Goal: Find specific page/section: Find specific page/section

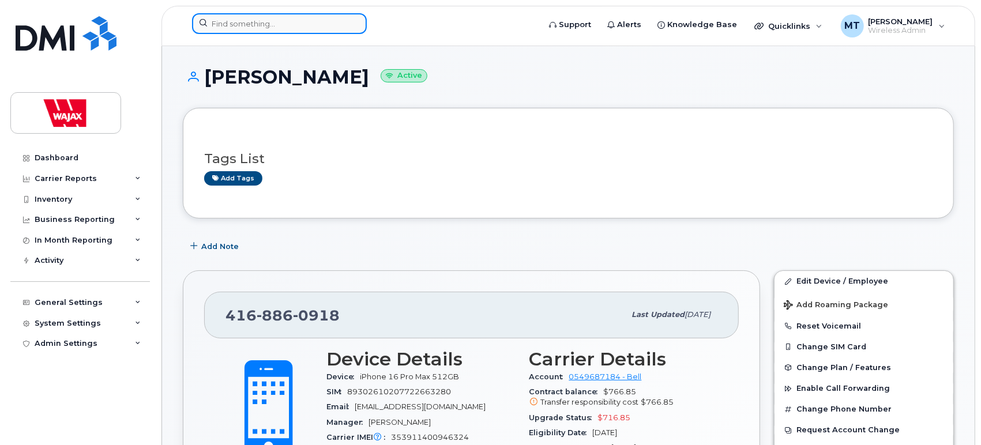
click at [348, 28] on div at bounding box center [279, 23] width 175 height 21
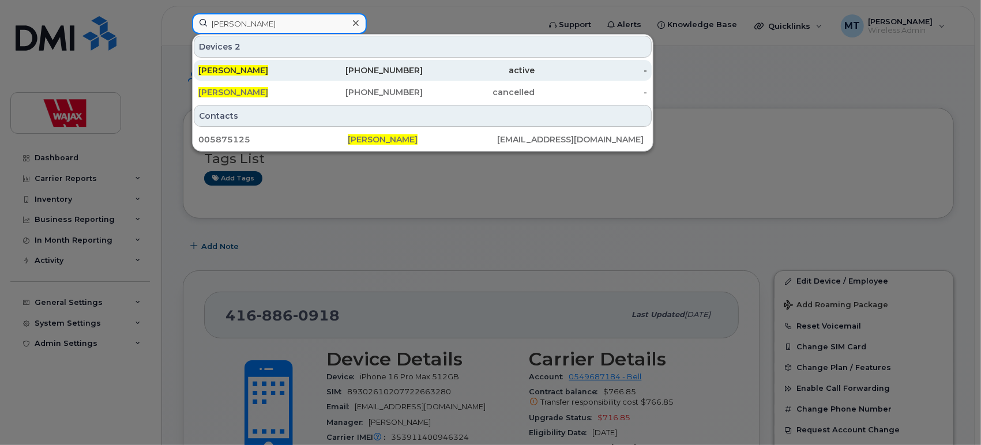
type input "[PERSON_NAME]"
click at [272, 67] on div "[PERSON_NAME]" at bounding box center [254, 71] width 112 height 12
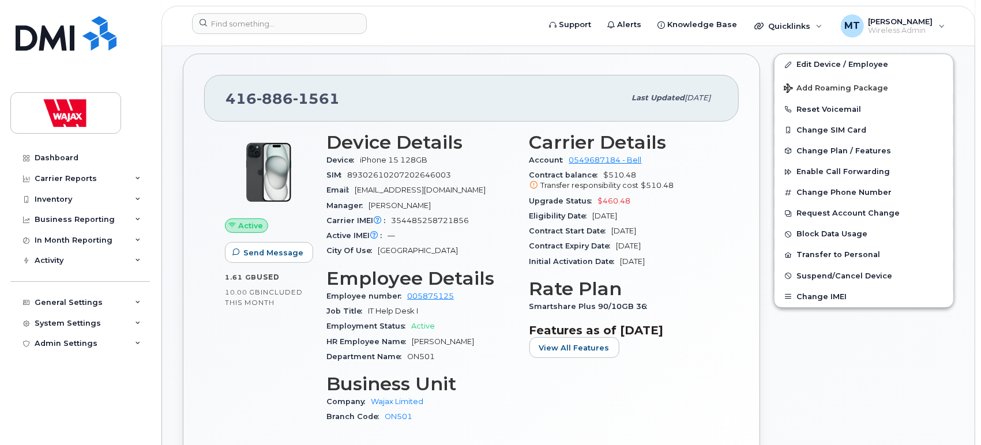
scroll to position [212, 0]
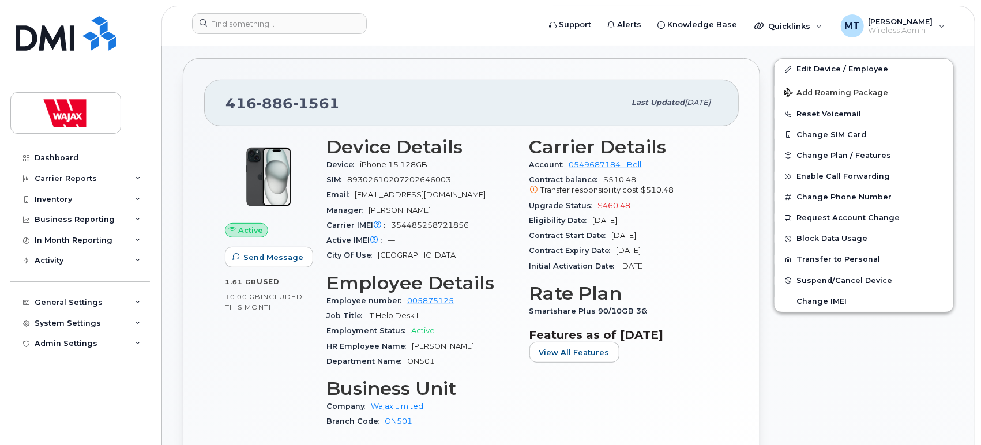
click at [443, 106] on div "[PHONE_NUMBER]" at bounding box center [424, 103] width 399 height 24
click at [331, 27] on input at bounding box center [279, 23] width 175 height 21
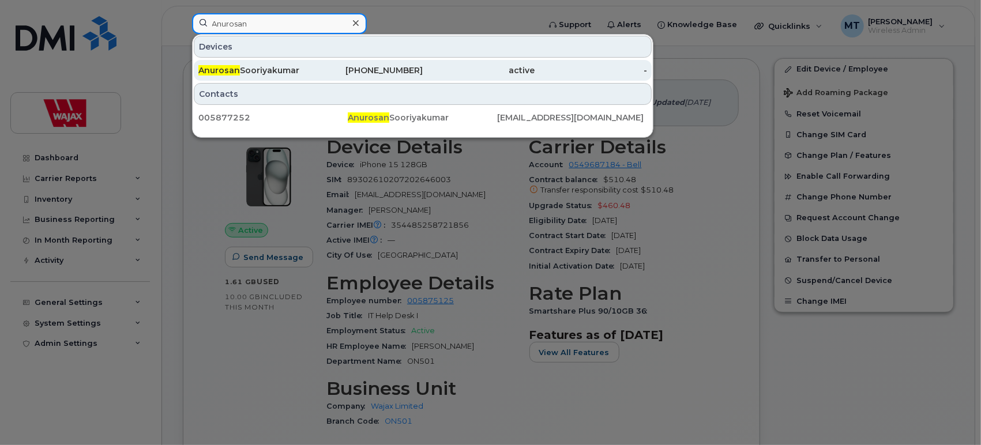
type input "Anurosan"
click at [307, 70] on div "[PERSON_NAME]" at bounding box center [254, 71] width 112 height 12
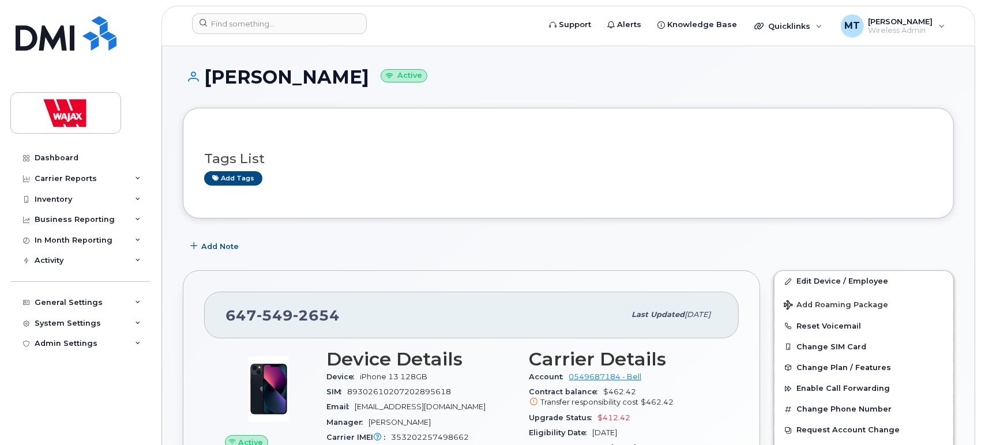
click at [366, 351] on h3 "Device Details" at bounding box center [420, 359] width 189 height 21
